Goal: Book appointment/travel/reservation

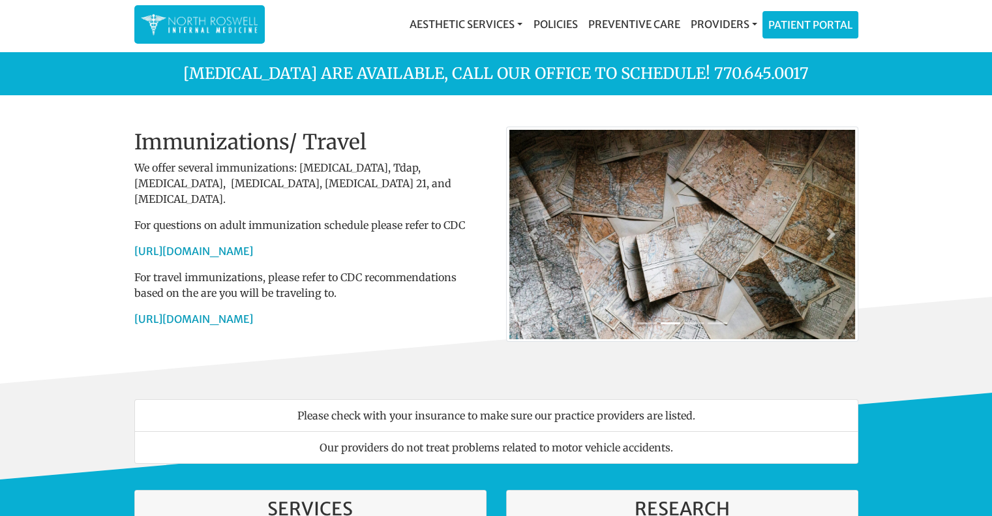
click at [198, 269] on p "For travel immunizations, please refer to CDC recommendations based on the are …" at bounding box center [310, 284] width 352 height 31
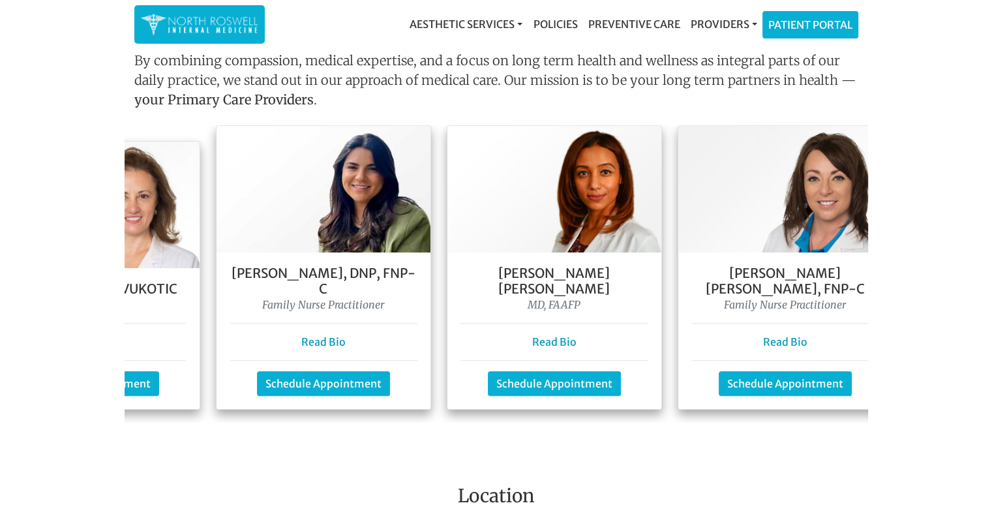
scroll to position [0, 183]
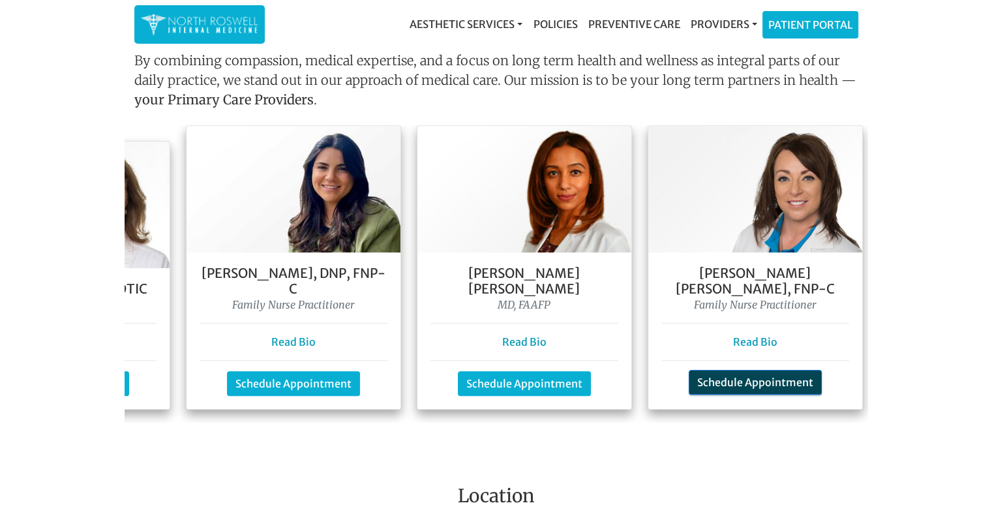
click at [741, 370] on link "Schedule Appointment" at bounding box center [755, 382] width 133 height 25
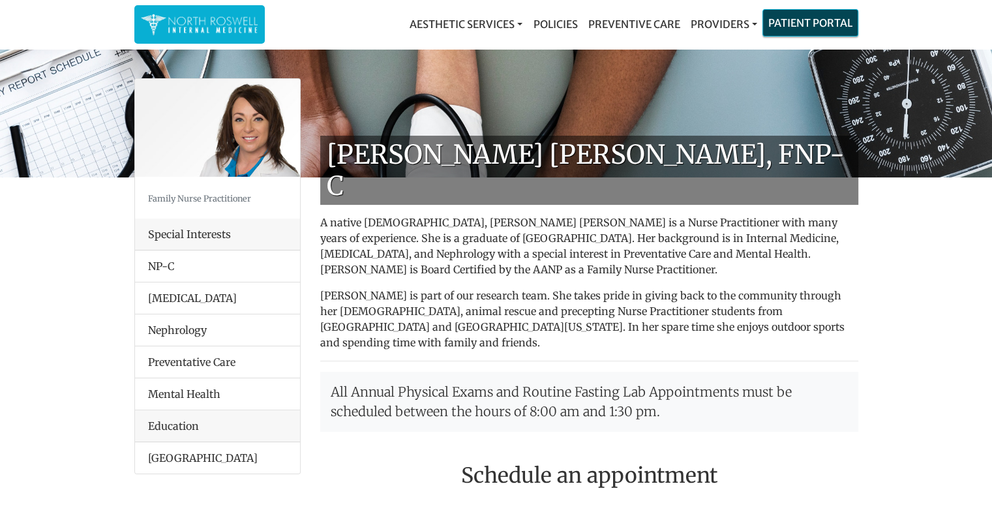
click at [823, 28] on link "Patient Portal" at bounding box center [810, 23] width 95 height 26
